Goal: Use online tool/utility: Use online tool/utility

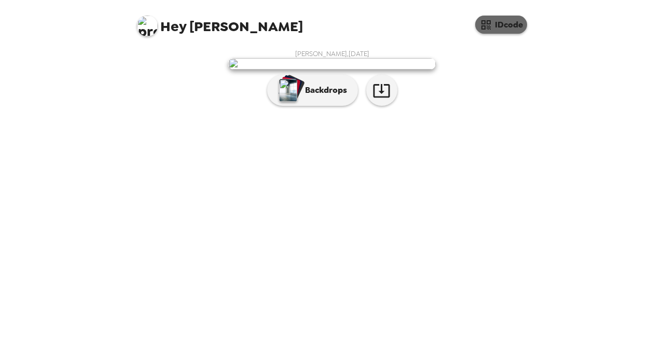
click at [498, 18] on button "IDcode" at bounding box center [501, 25] width 52 height 18
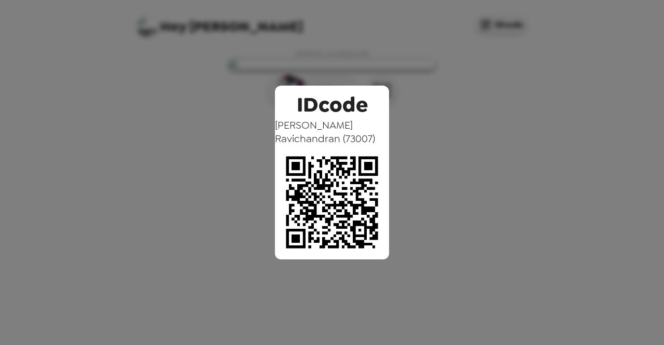
click at [541, 74] on div "IDcode [PERSON_NAME] ( 73007 )" at bounding box center [332, 172] width 664 height 345
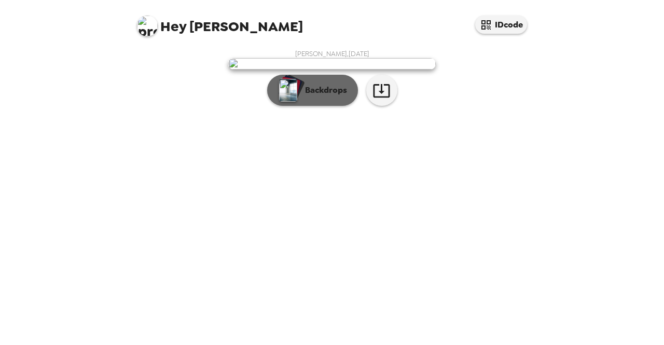
click at [287, 102] on img "button" at bounding box center [288, 90] width 18 height 23
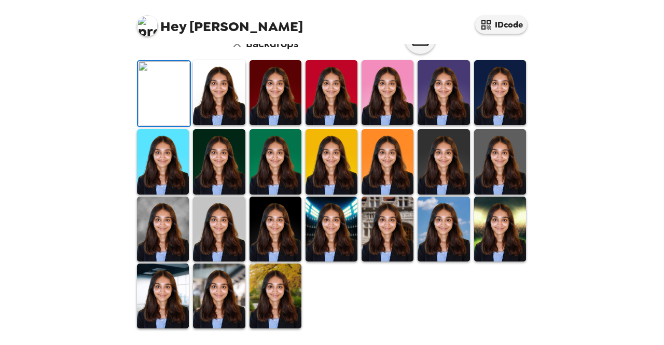
scroll to position [184, 0]
click at [488, 194] on img at bounding box center [500, 161] width 52 height 65
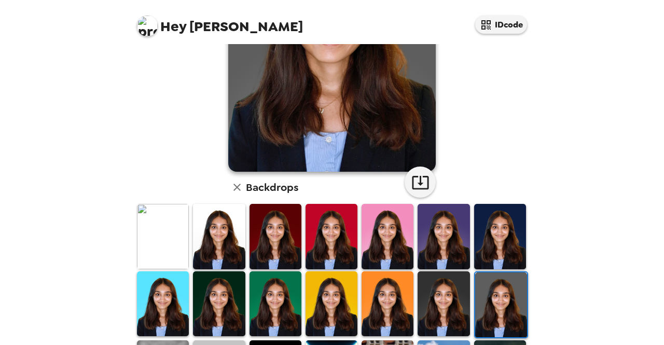
scroll to position [146, 0]
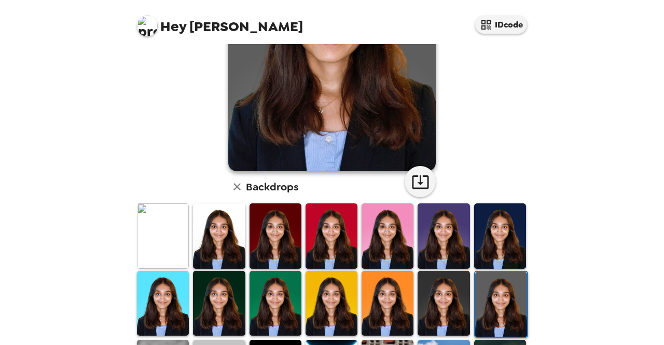
click at [451, 294] on img at bounding box center [444, 303] width 52 height 65
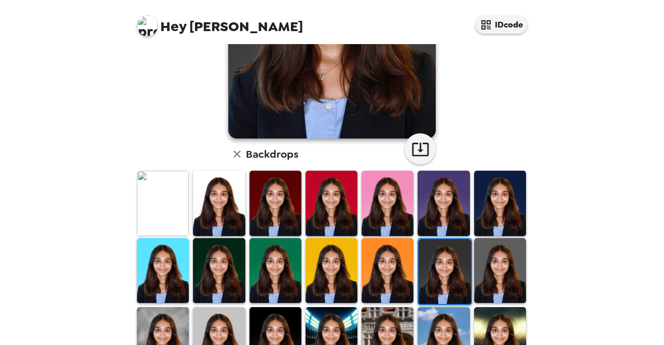
scroll to position [185, 0]
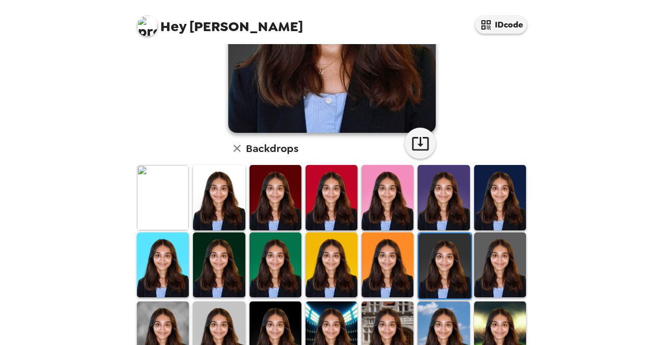
click at [509, 279] on img at bounding box center [500, 265] width 52 height 65
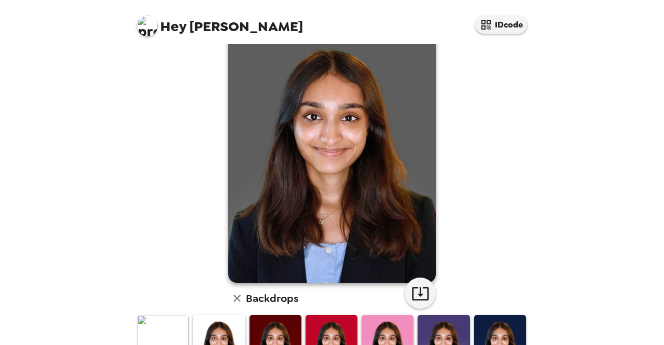
scroll to position [42, 0]
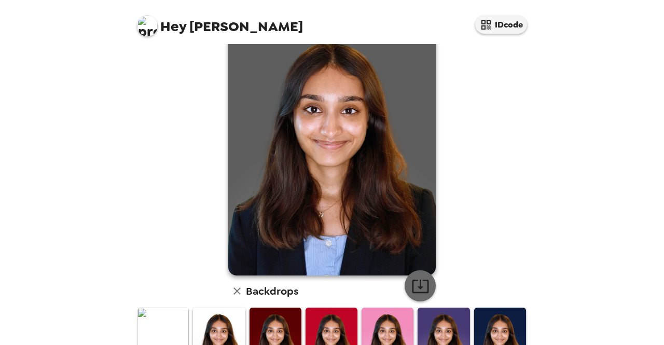
click at [412, 286] on icon "button" at bounding box center [421, 286] width 18 height 18
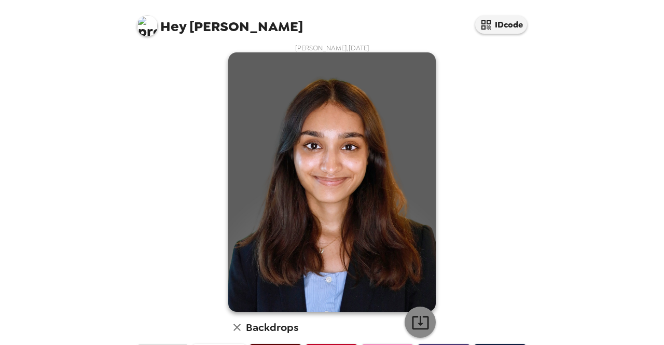
click at [418, 322] on icon "button" at bounding box center [421, 323] width 18 height 18
